Goal: Information Seeking & Learning: Learn about a topic

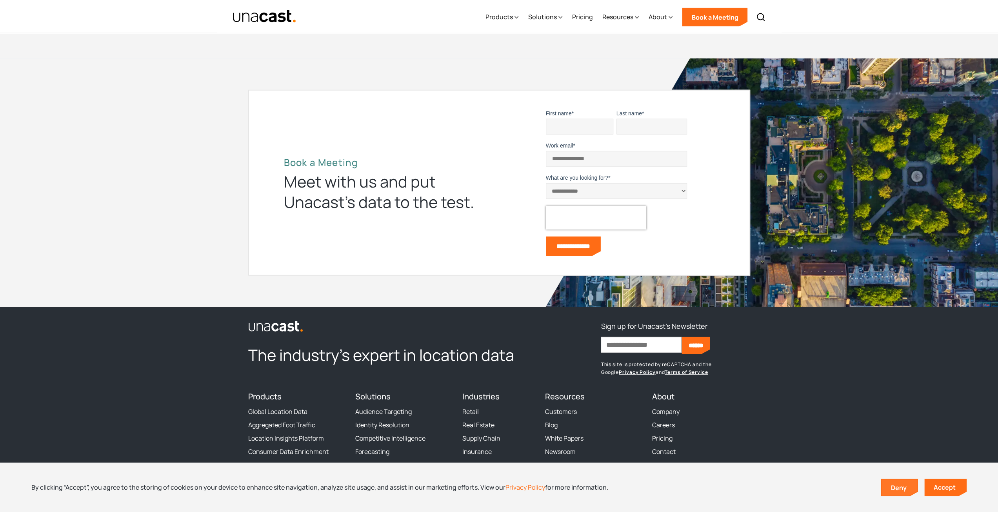
click at [901, 491] on link "Deny" at bounding box center [900, 487] width 36 height 16
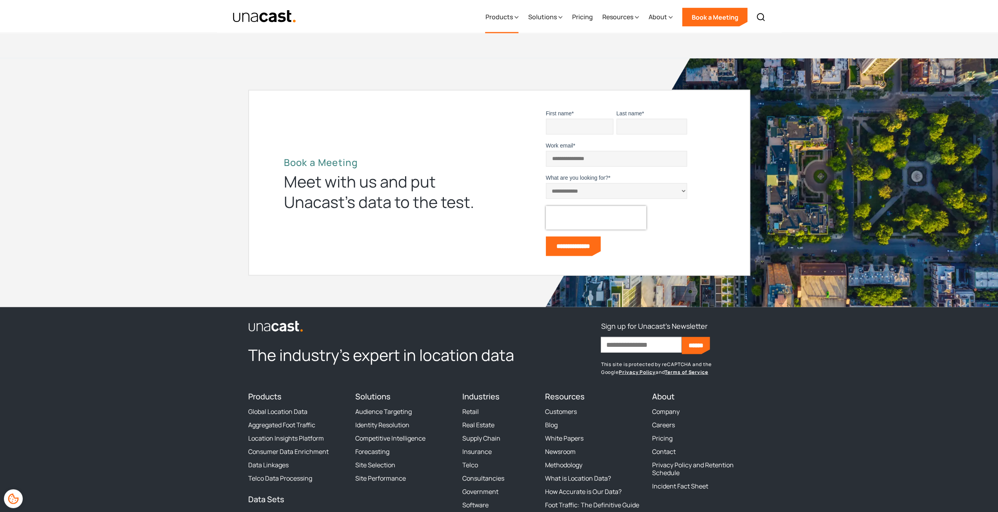
click at [498, 17] on div "Products" at bounding box center [498, 16] width 27 height 9
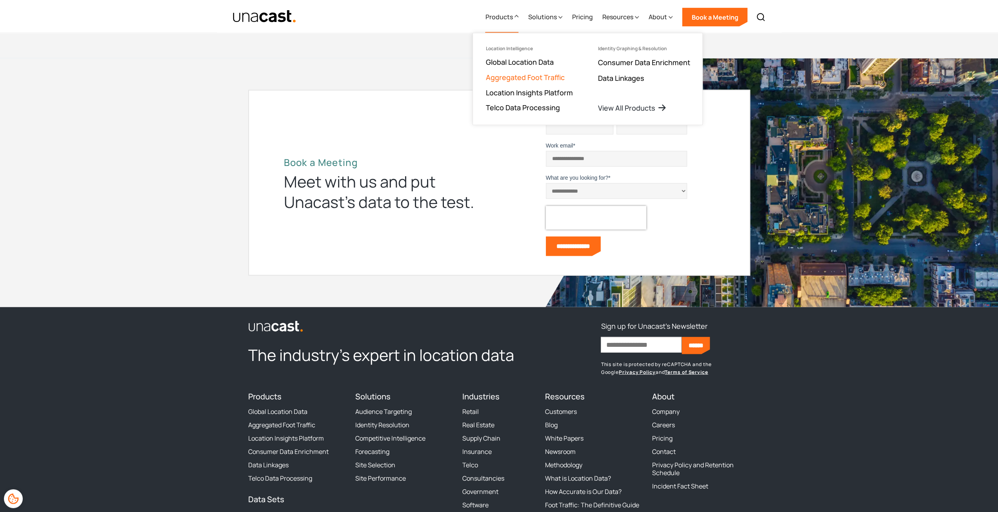
click at [535, 78] on link "Aggregated Foot Traffic" at bounding box center [525, 77] width 79 height 9
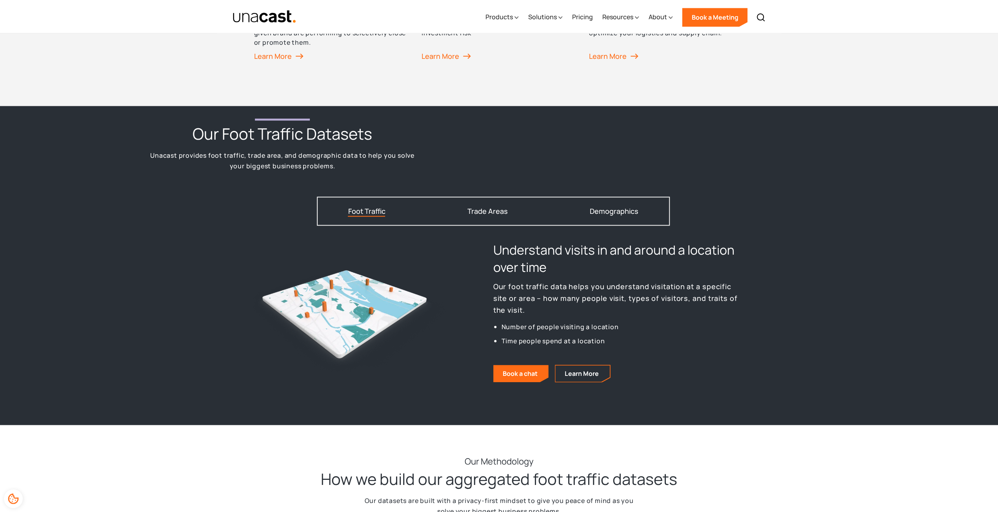
scroll to position [981, 0]
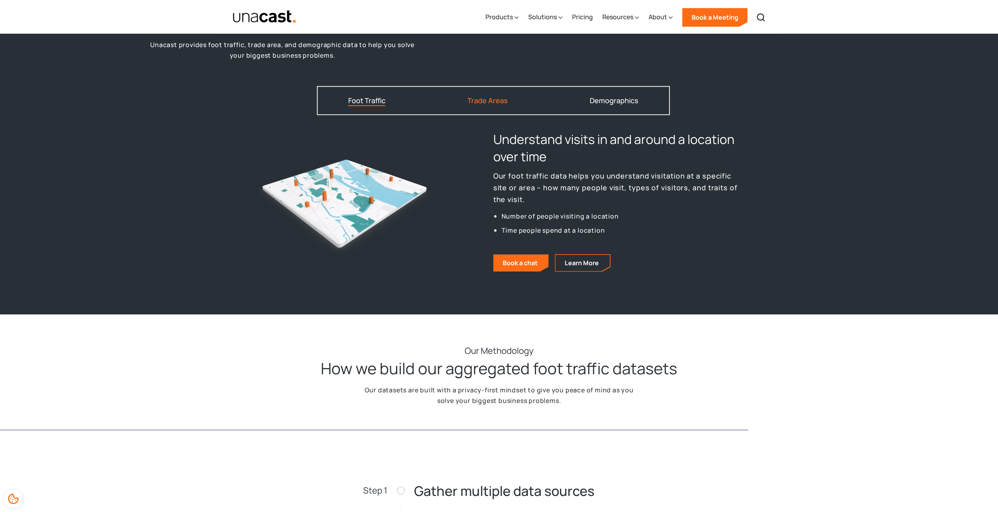
click at [486, 98] on div "Trade Areas" at bounding box center [488, 100] width 40 height 7
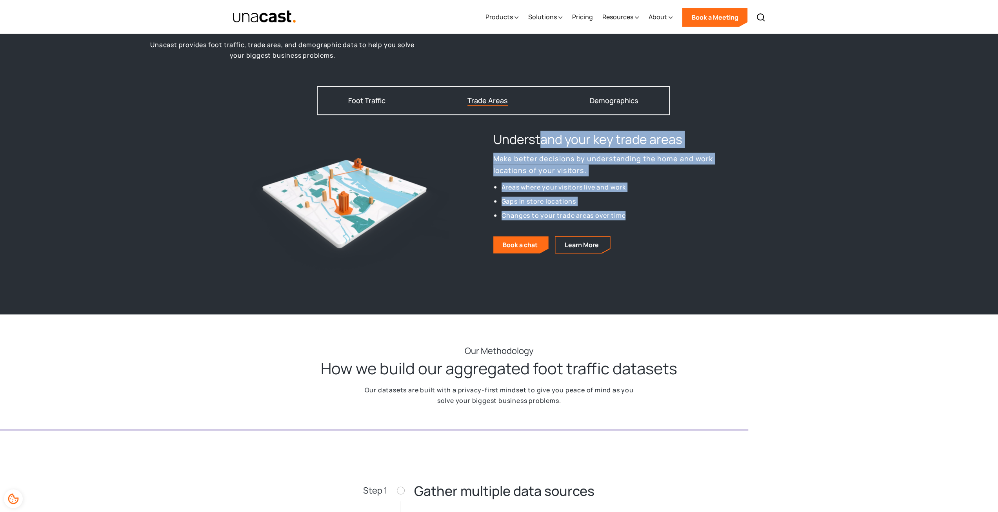
drag, startPoint x: 548, startPoint y: 147, endPoint x: 647, endPoint y: 222, distance: 124.7
click at [647, 222] on div "Understand your key trade areas Make better decisions by understanding the home…" at bounding box center [615, 206] width 245 height 151
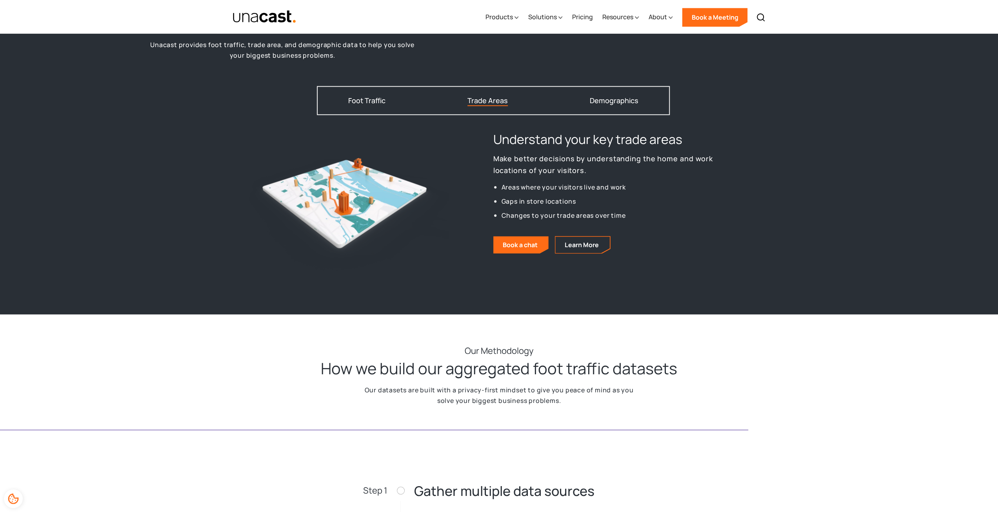
click at [570, 387] on div "Our datasets are built with a privacy-first mindset to give you peace of mind a…" at bounding box center [499, 395] width 276 height 21
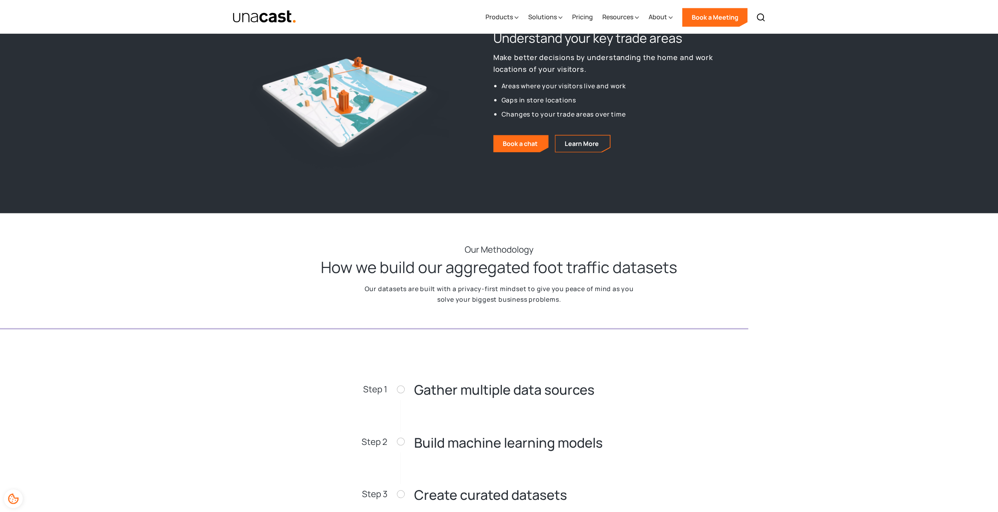
scroll to position [1294, 0]
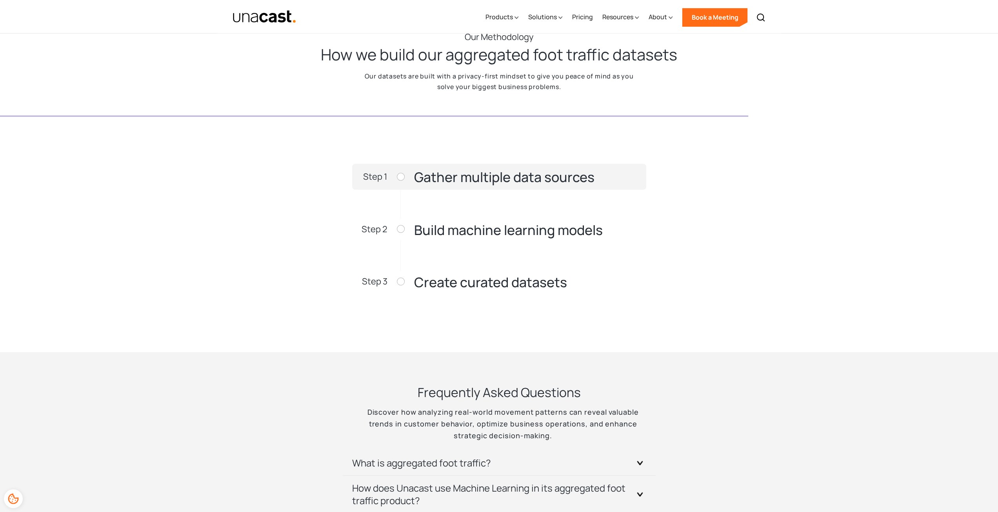
click at [400, 177] on div at bounding box center [401, 177] width 8 height 8
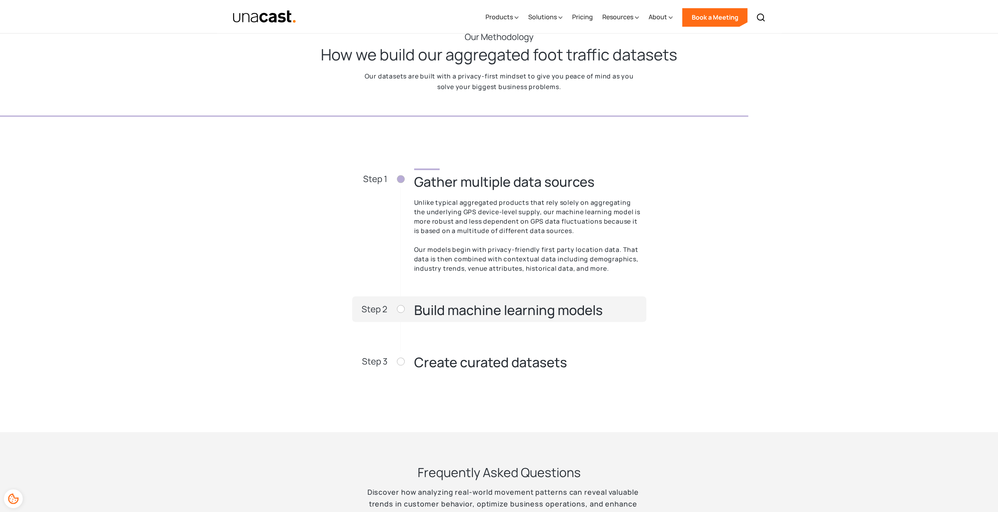
click at [402, 315] on div at bounding box center [401, 309] width 8 height 16
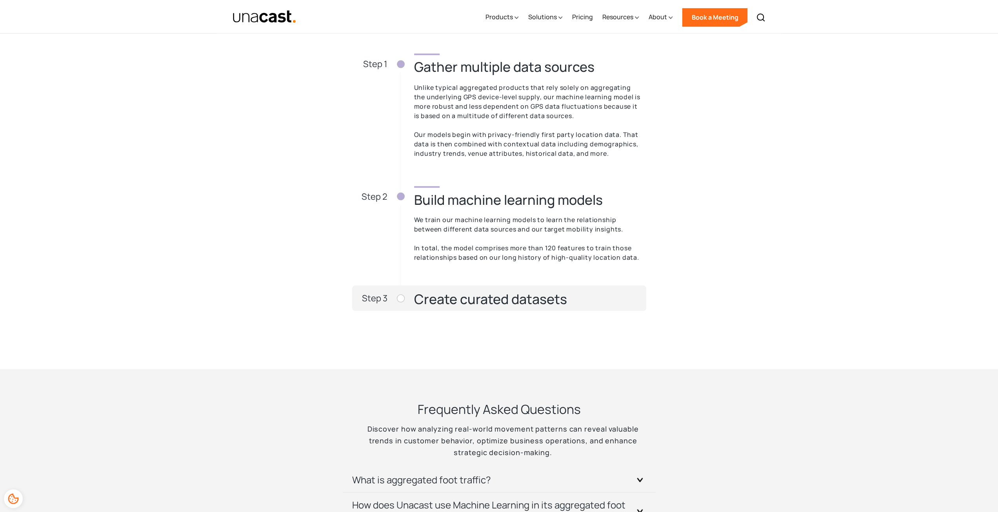
scroll to position [1451, 0]
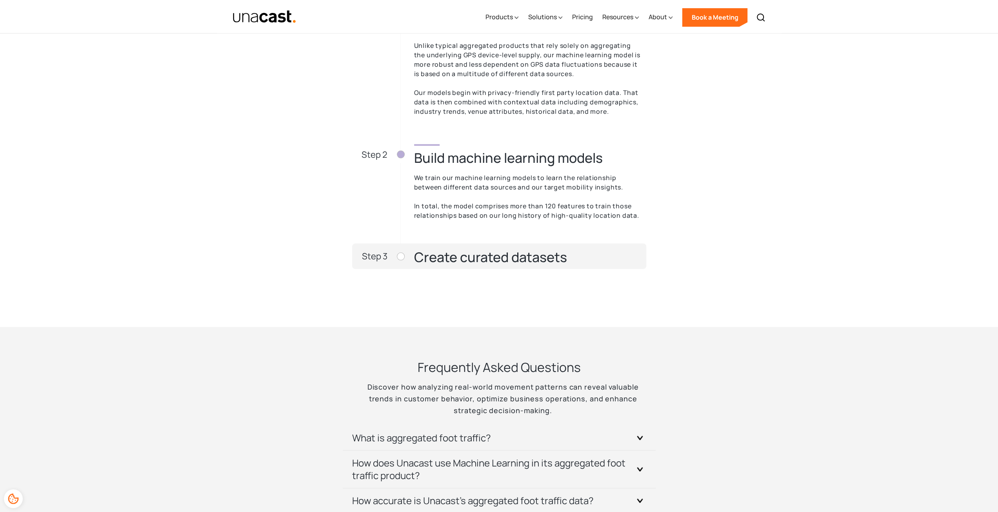
click at [400, 257] on div at bounding box center [401, 256] width 8 height 8
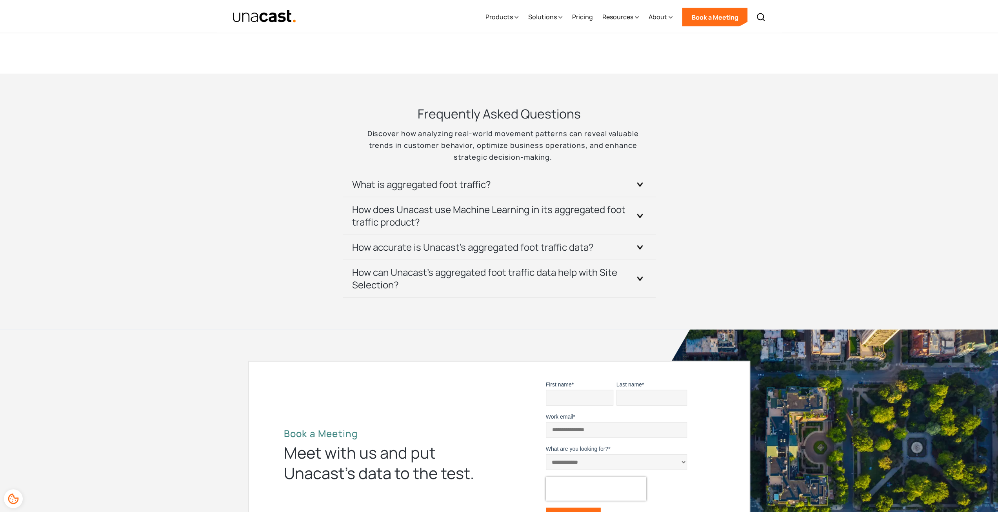
scroll to position [1883, 0]
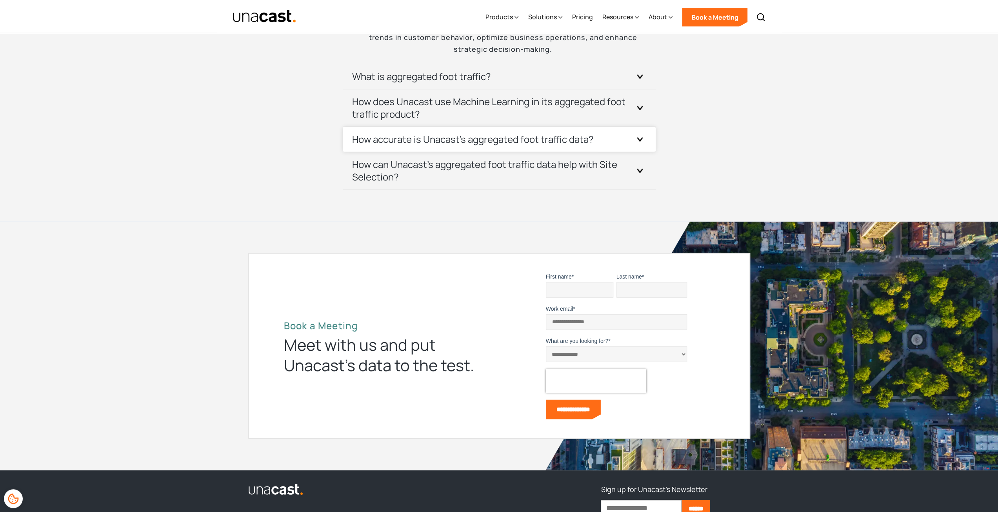
click at [634, 139] on div at bounding box center [640, 139] width 13 height 13
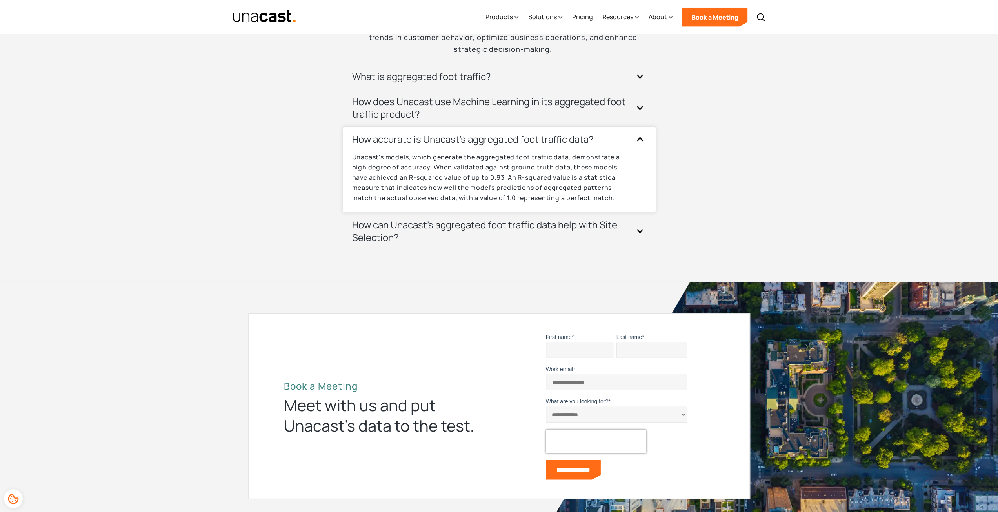
click at [636, 139] on div at bounding box center [640, 139] width 13 height 13
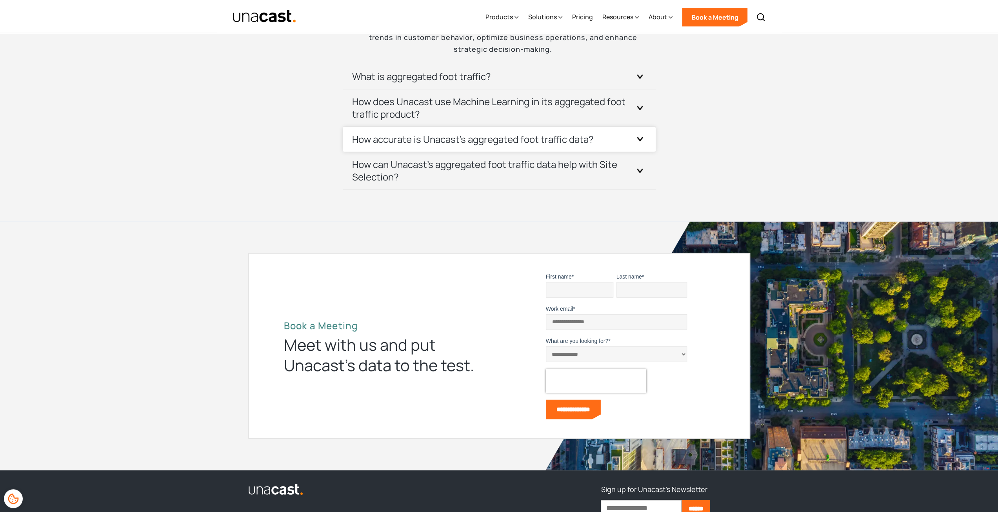
click at [636, 139] on div at bounding box center [640, 139] width 13 height 13
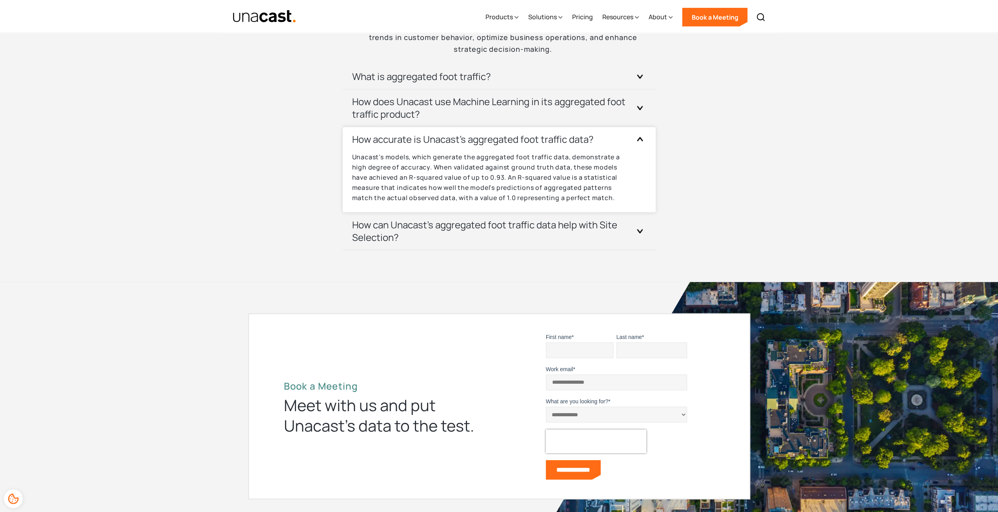
click at [636, 139] on div at bounding box center [640, 139] width 13 height 13
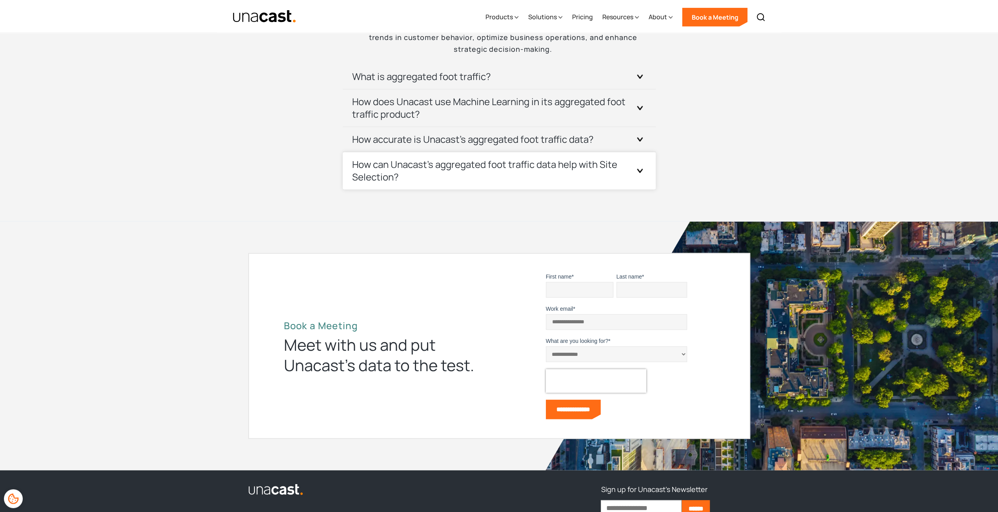
click at [641, 174] on div at bounding box center [640, 170] width 13 height 13
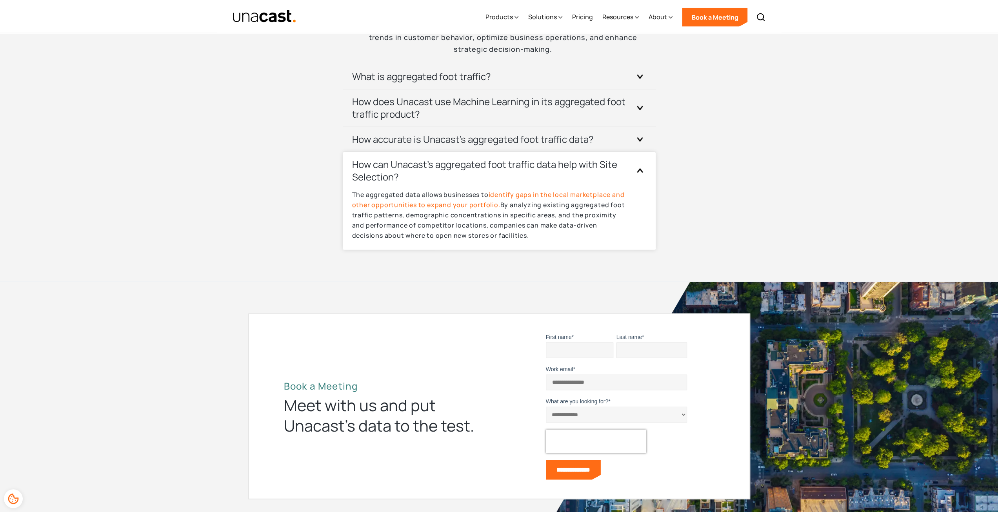
click at [641, 174] on div at bounding box center [640, 170] width 13 height 13
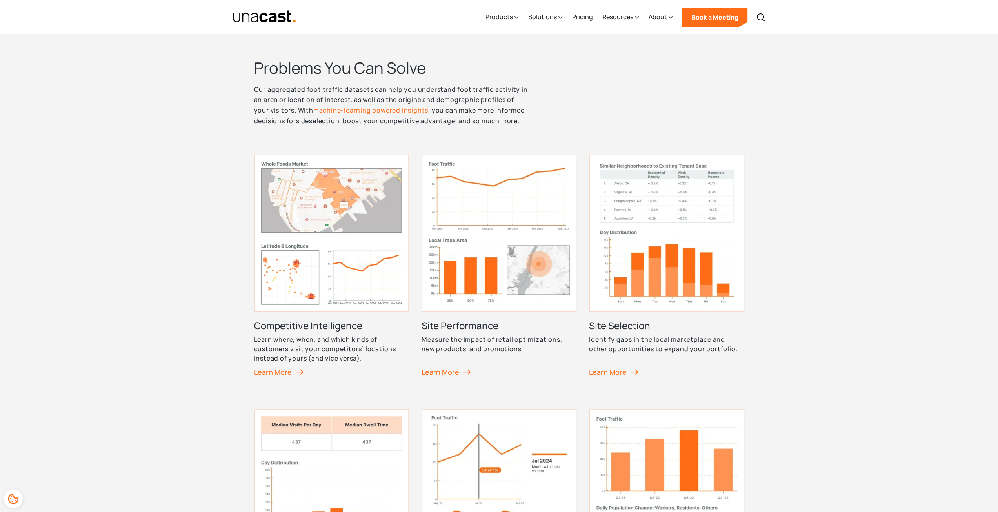
scroll to position [0, 0]
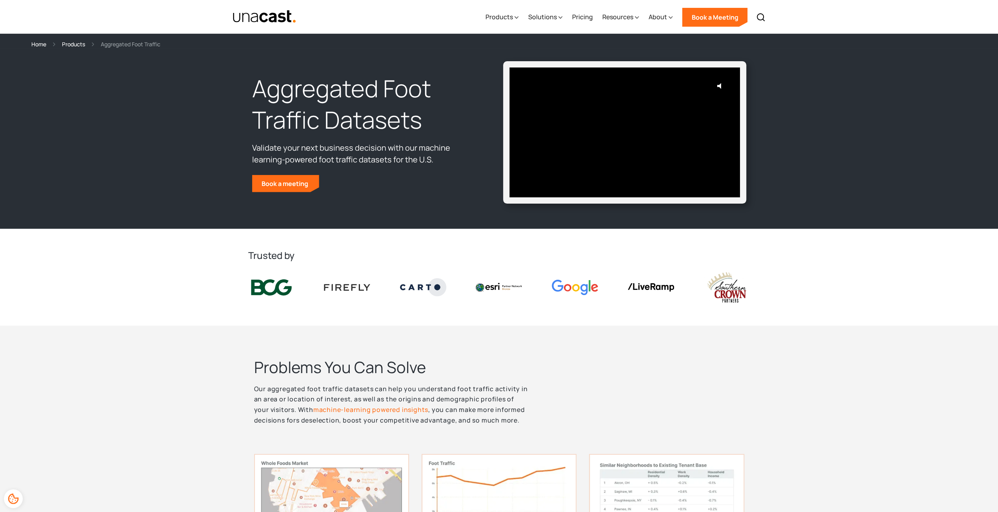
drag, startPoint x: 865, startPoint y: 413, endPoint x: 816, endPoint y: 7, distance: 409.0
click at [588, 17] on link "Pricing" at bounding box center [582, 17] width 21 height 32
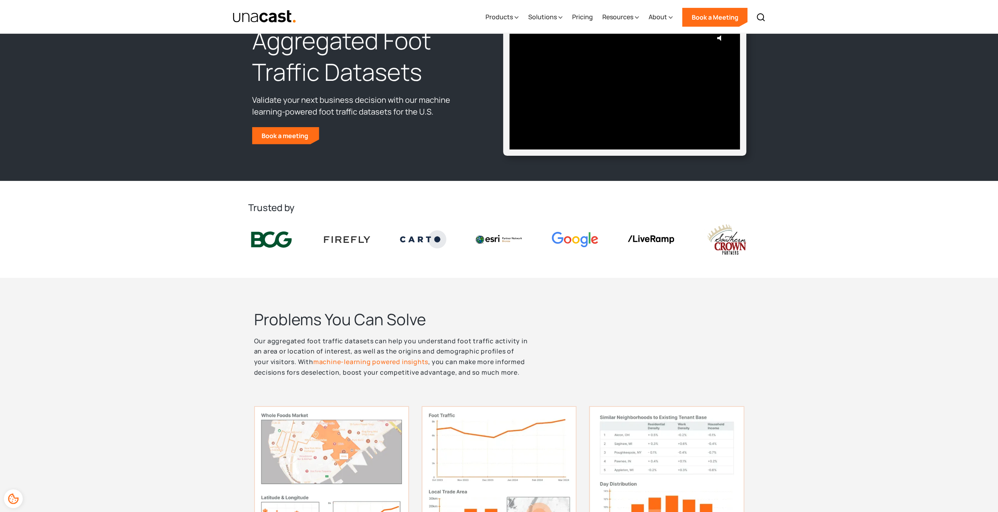
scroll to position [235, 0]
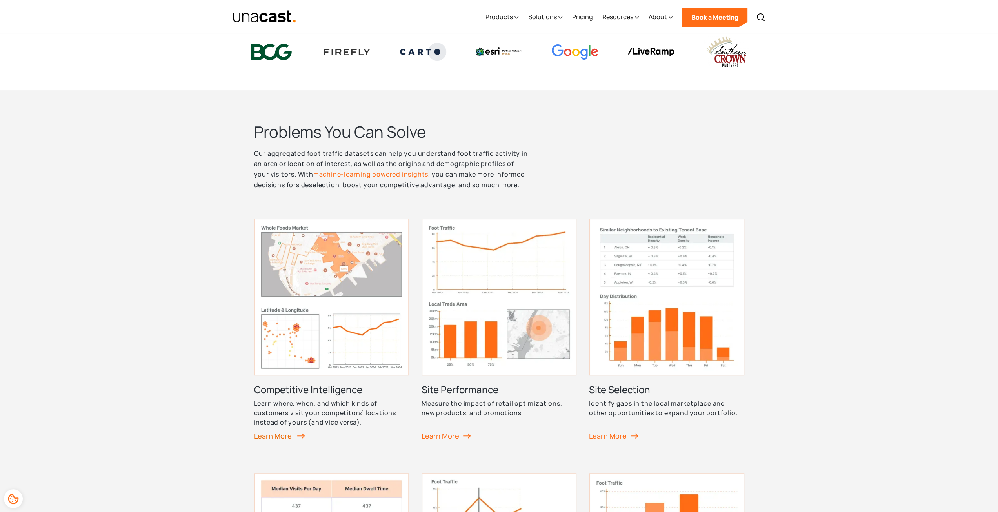
click at [275, 433] on div "Learn More" at bounding box center [279, 436] width 51 height 12
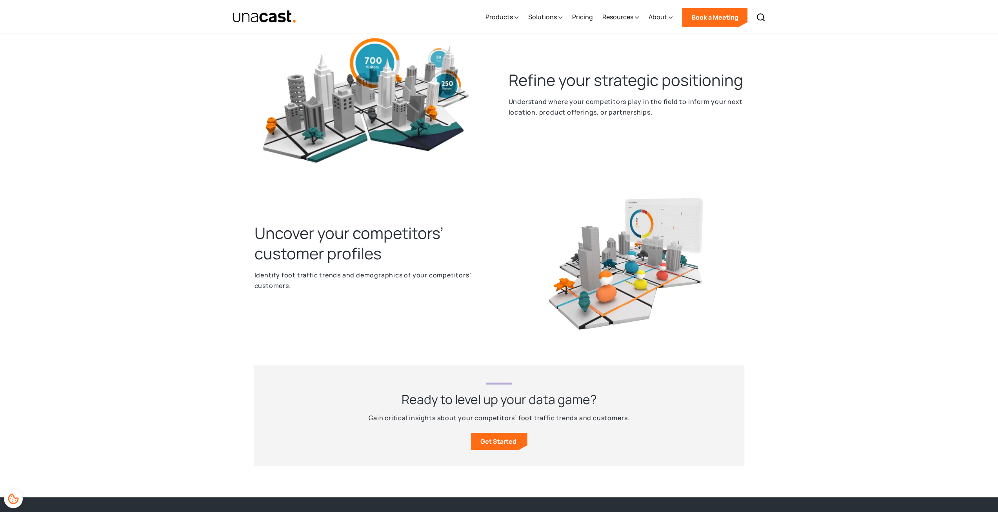
scroll to position [431, 0]
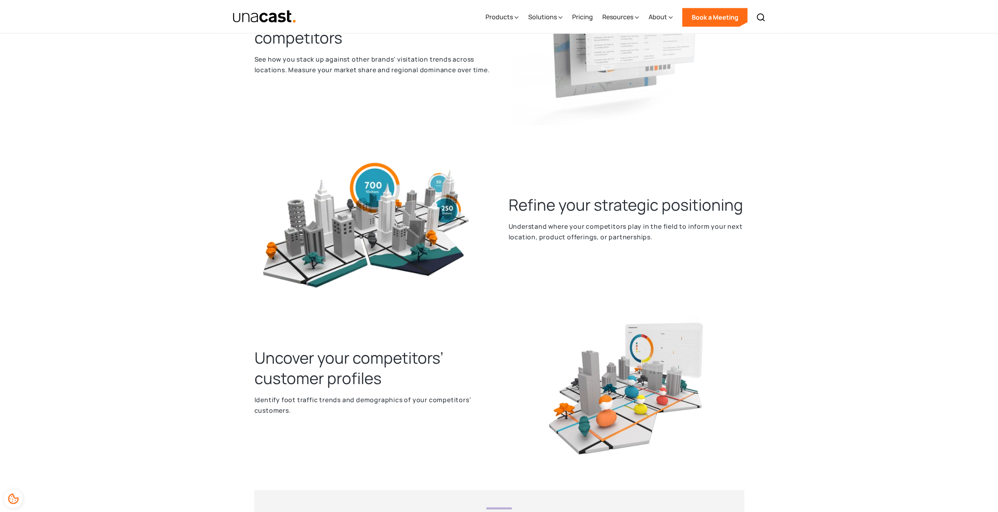
drag, startPoint x: 612, startPoint y: 208, endPoint x: 594, endPoint y: 215, distance: 19.6
click at [612, 206] on div "Refine your strategic positioning Understand where your competitors play in the…" at bounding box center [626, 223] width 248 height 157
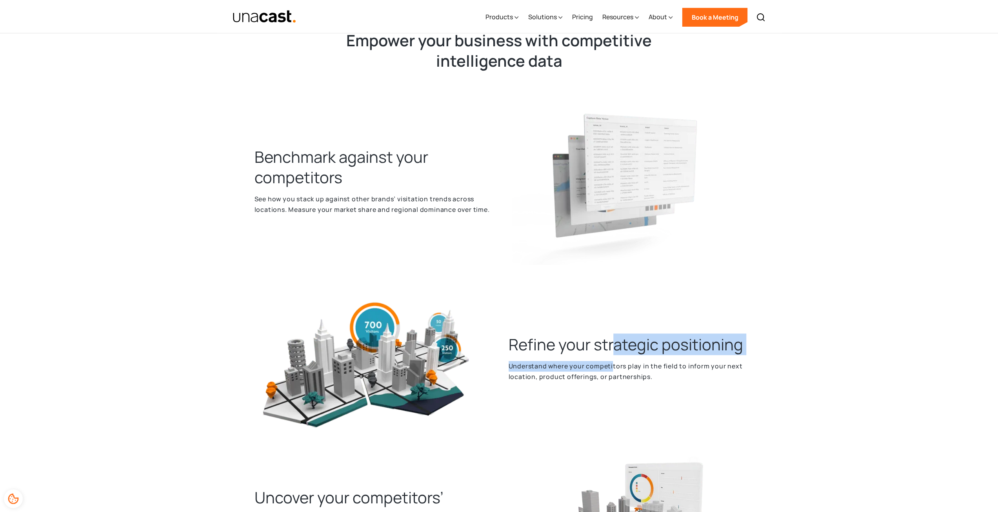
scroll to position [196, 0]
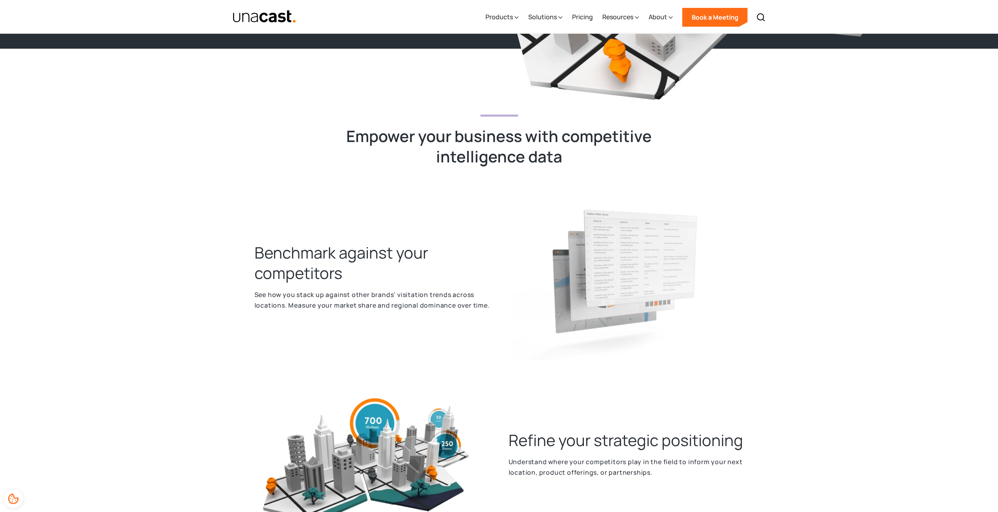
click at [355, 258] on h2 "Benchmark against your competitors" at bounding box center [372, 262] width 235 height 41
